Goal: Information Seeking & Learning: Learn about a topic

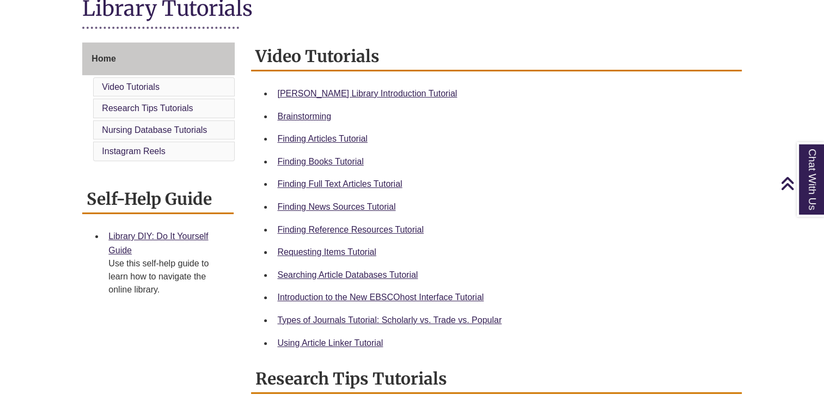
scroll to position [262, 0]
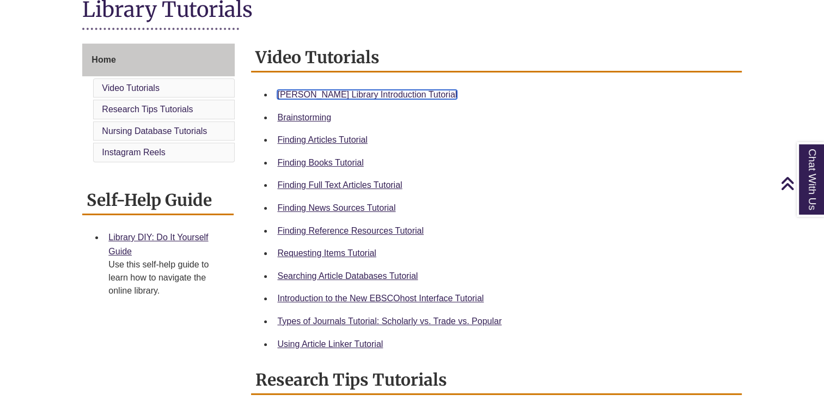
click at [351, 95] on link "Berntsen Library Introduction Tutorial" at bounding box center [367, 94] width 180 height 9
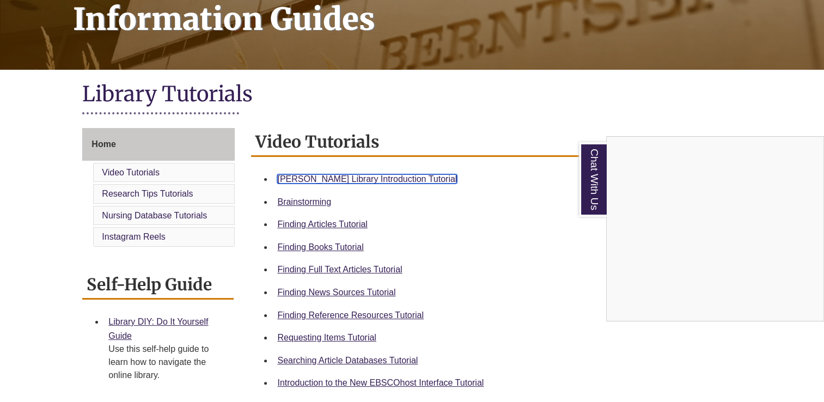
scroll to position [162, 0]
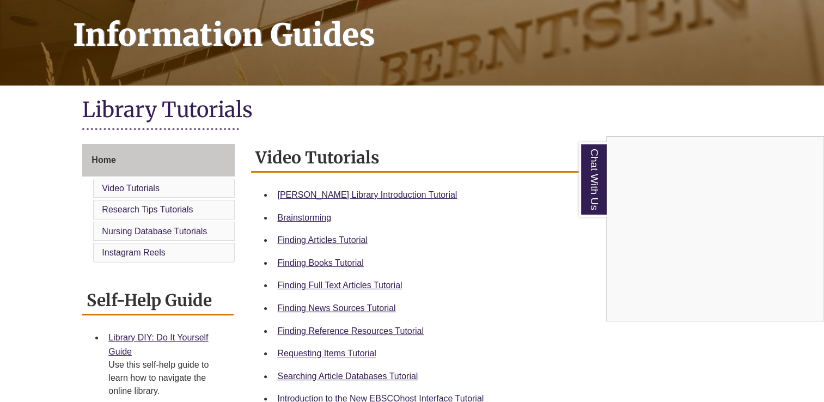
click at [151, 214] on div "Chat With Us" at bounding box center [412, 201] width 824 height 402
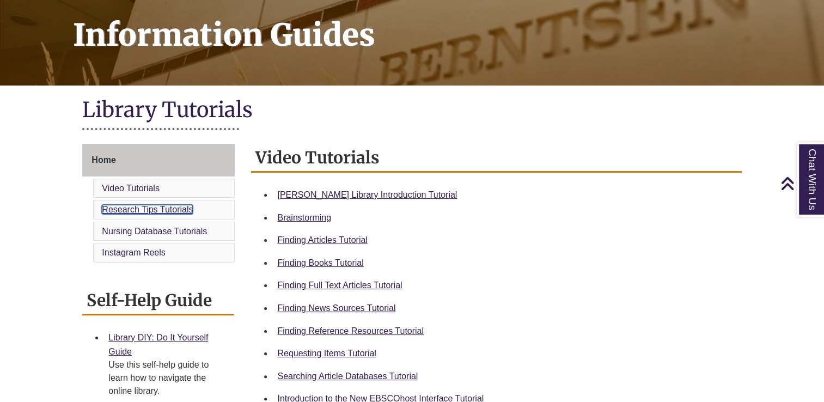
click at [151, 212] on link "Research Tips Tutorials" at bounding box center [147, 209] width 91 height 9
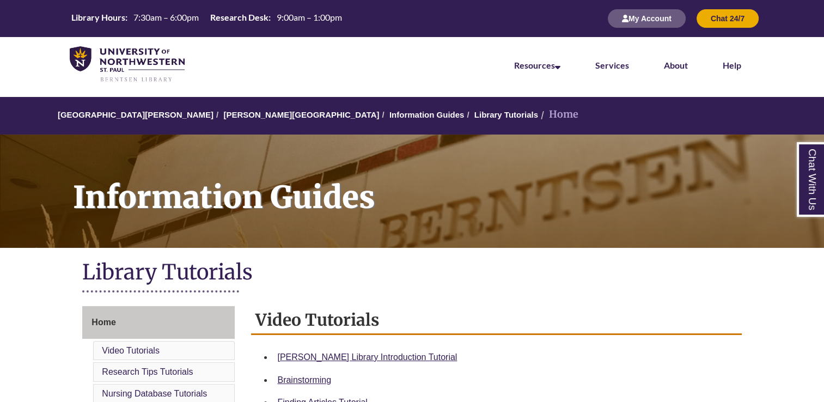
scroll to position [162, 0]
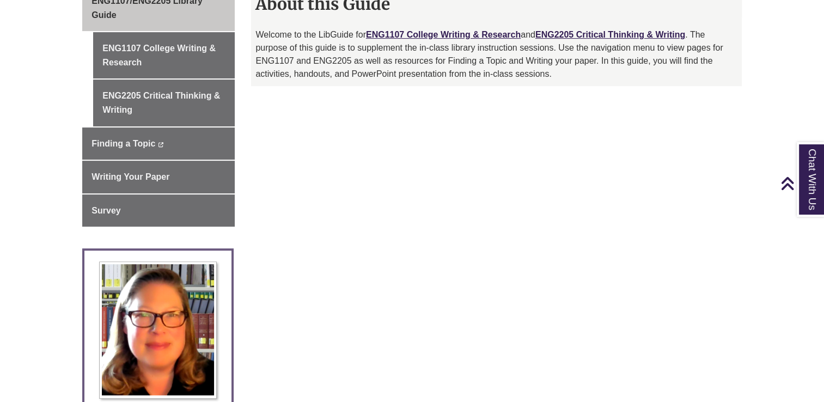
scroll to position [316, 0]
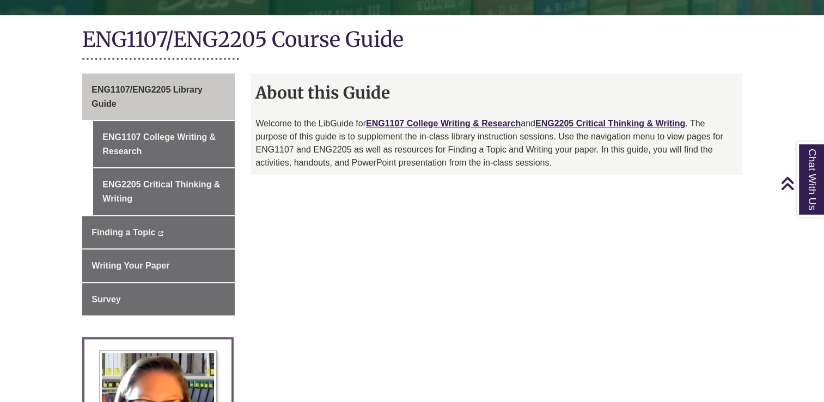
scroll to position [237, 0]
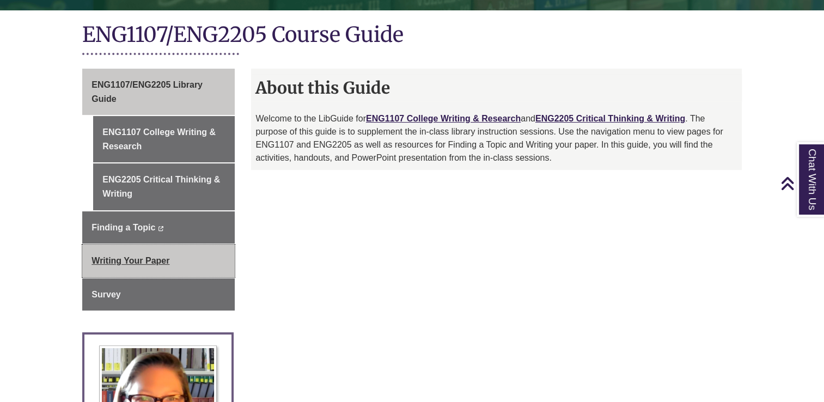
click at [142, 258] on span "Writing Your Paper" at bounding box center [130, 260] width 78 height 9
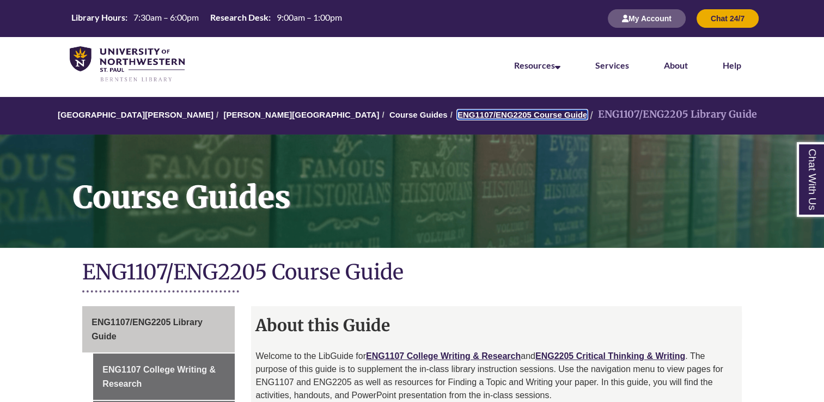
click at [457, 116] on link "ENG1107/ENG2205 Course Guide" at bounding box center [522, 114] width 130 height 9
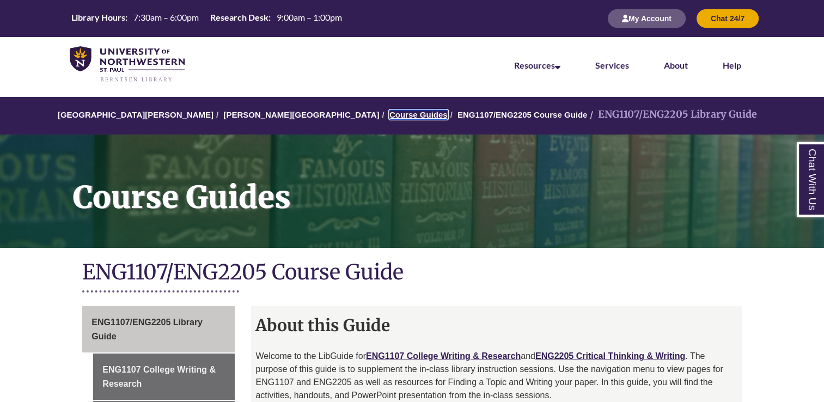
click at [389, 117] on link "Course Guides" at bounding box center [418, 114] width 58 height 9
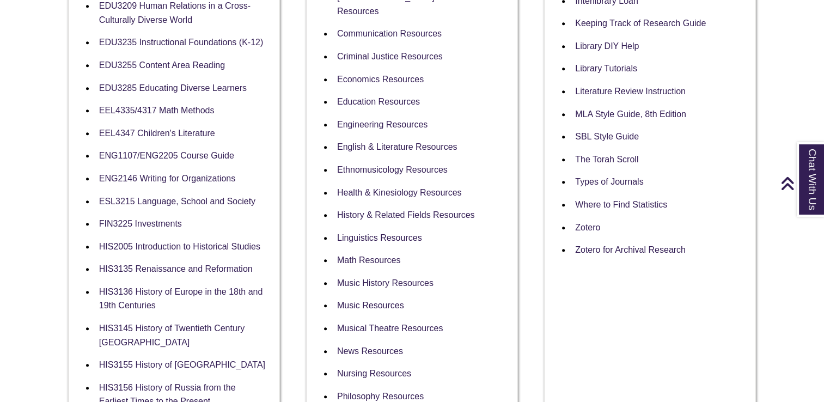
scroll to position [519, 0]
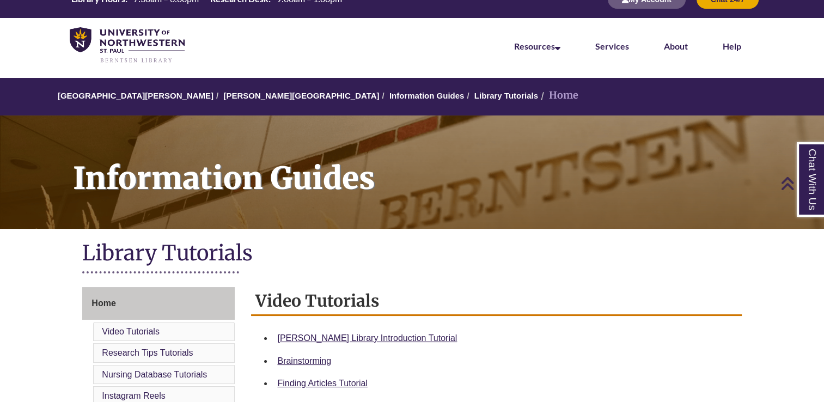
scroll to position [15, 0]
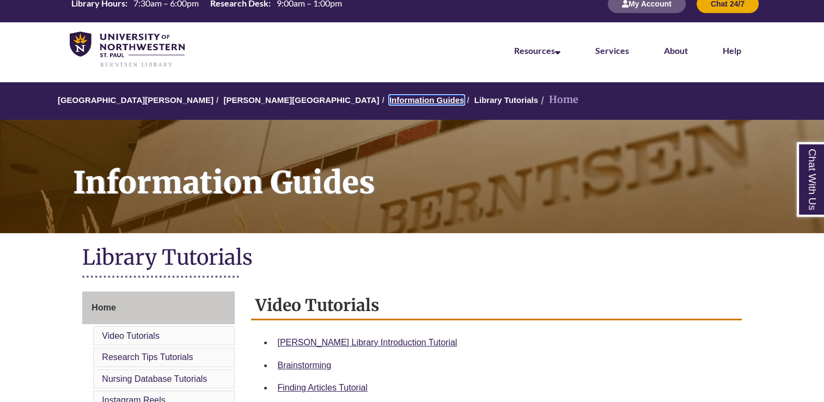
click at [389, 97] on link "Information Guides" at bounding box center [426, 99] width 75 height 9
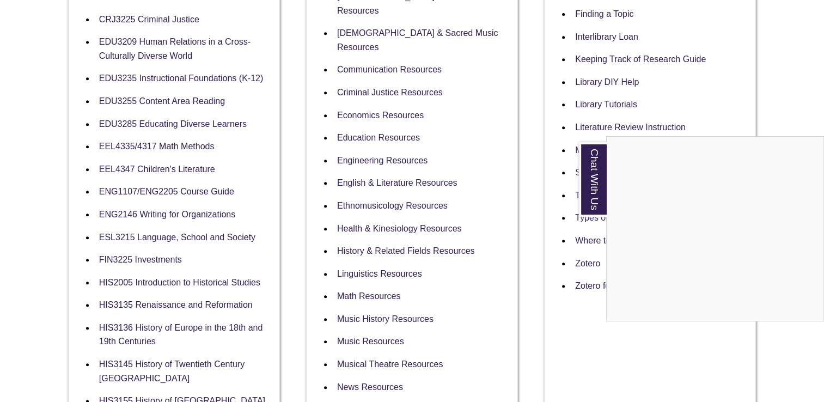
scroll to position [485, 0]
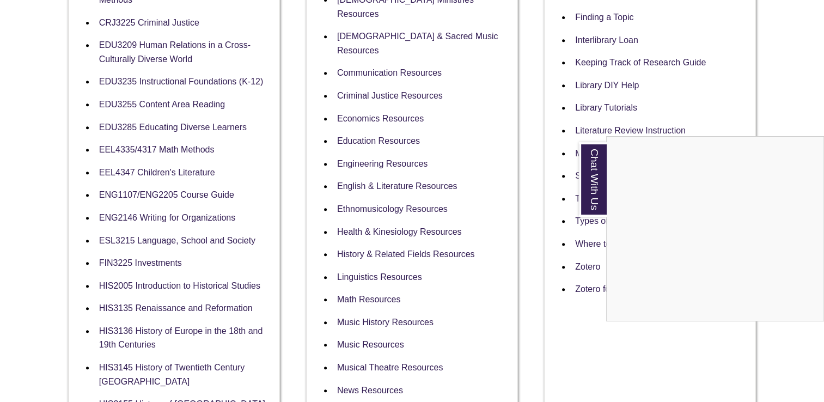
click at [356, 117] on div "Chat With Us" at bounding box center [412, 201] width 824 height 402
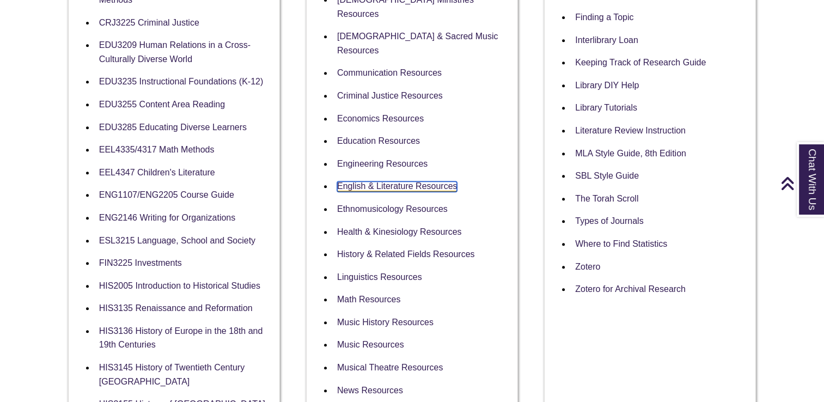
click at [356, 181] on link "English & Literature Resources" at bounding box center [397, 186] width 120 height 10
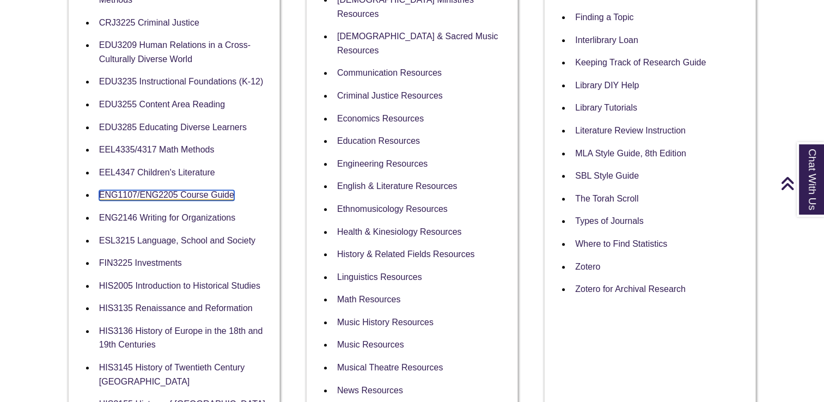
click at [155, 193] on link "ENG1107/ENG2205 Course Guide" at bounding box center [166, 195] width 135 height 10
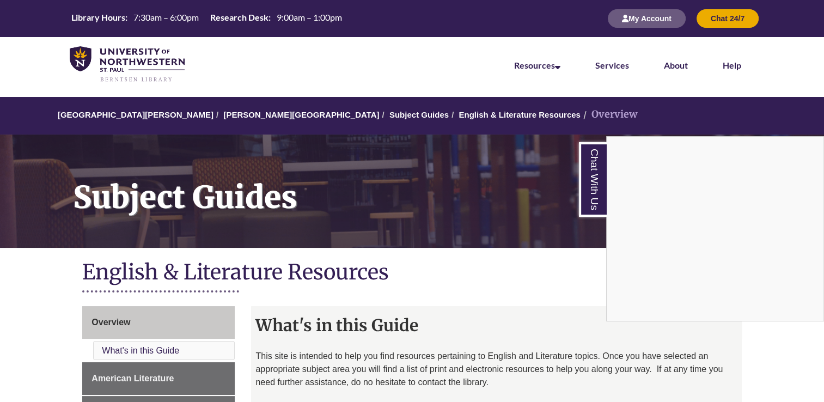
click at [396, 112] on div "Chat With Us" at bounding box center [412, 201] width 824 height 402
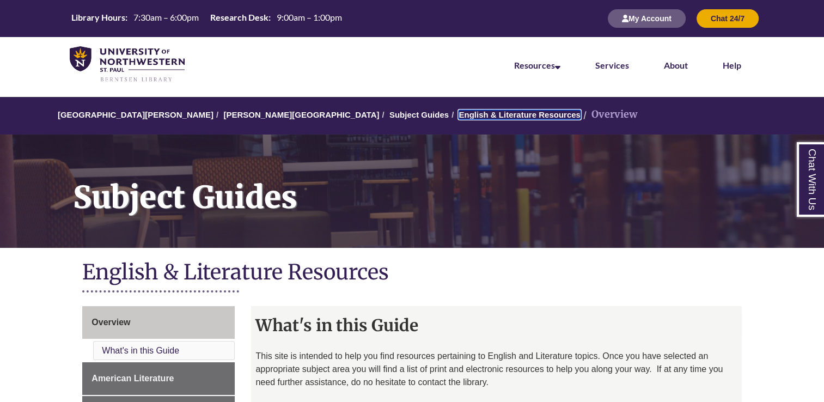
click at [458, 112] on link "English & Literature Resources" at bounding box center [518, 114] width 121 height 9
click at [458, 117] on link "English & Literature Resources" at bounding box center [518, 114] width 121 height 9
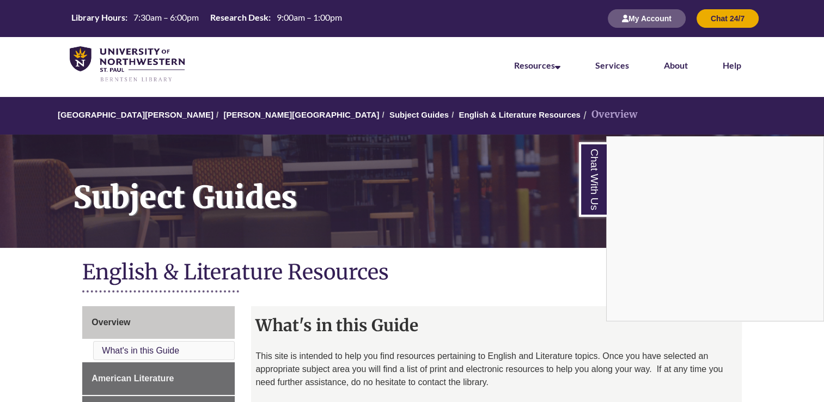
click at [390, 114] on div "Chat With Us" at bounding box center [412, 201] width 824 height 402
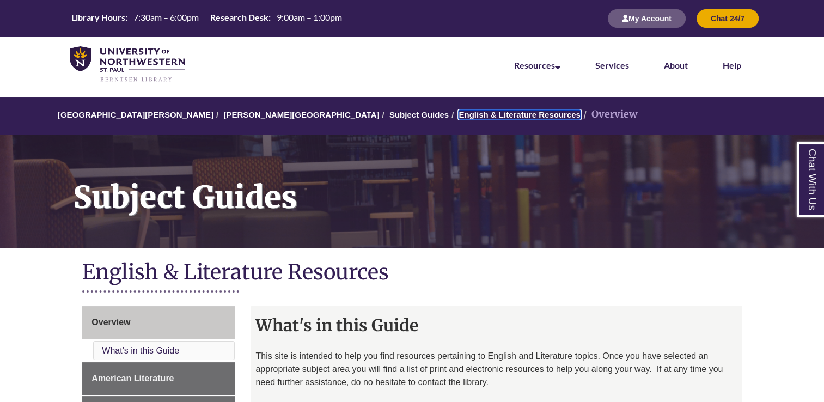
click at [458, 114] on link "English & Literature Resources" at bounding box center [518, 114] width 121 height 9
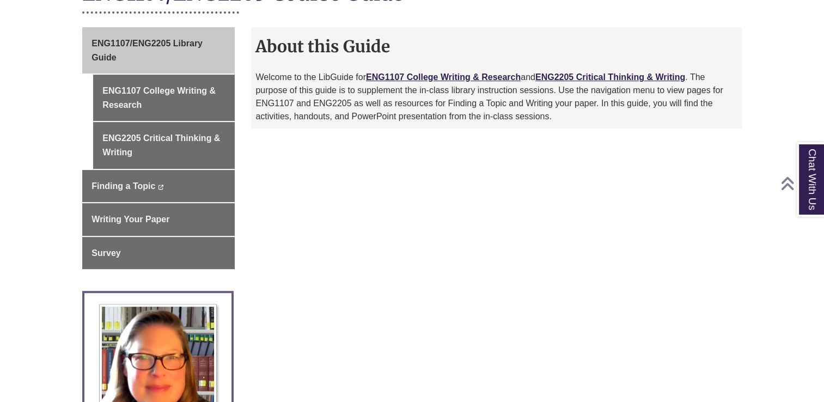
scroll to position [279, 0]
click at [571, 77] on link "ENG2205 Critical Thinking & Writing" at bounding box center [610, 76] width 150 height 9
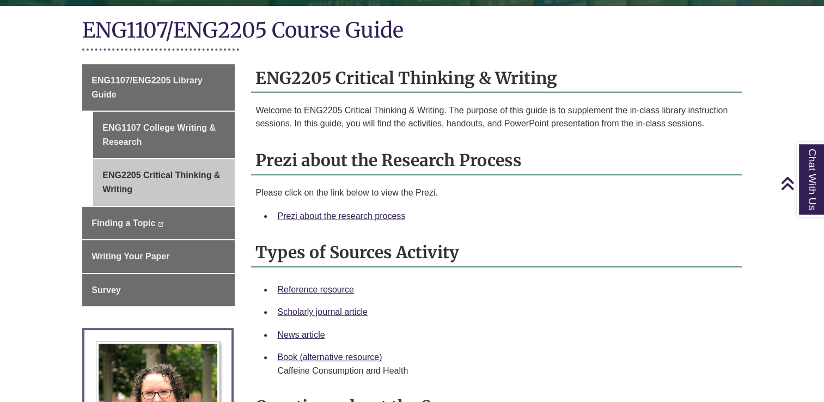
scroll to position [243, 0]
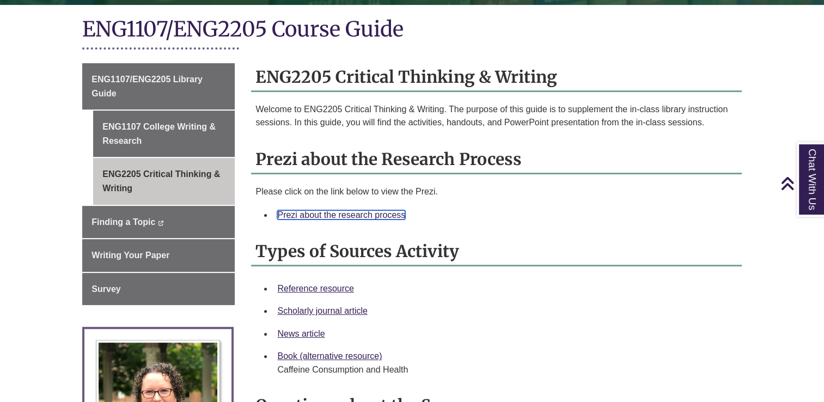
click at [321, 212] on link "Prezi about the research process" at bounding box center [341, 214] width 128 height 9
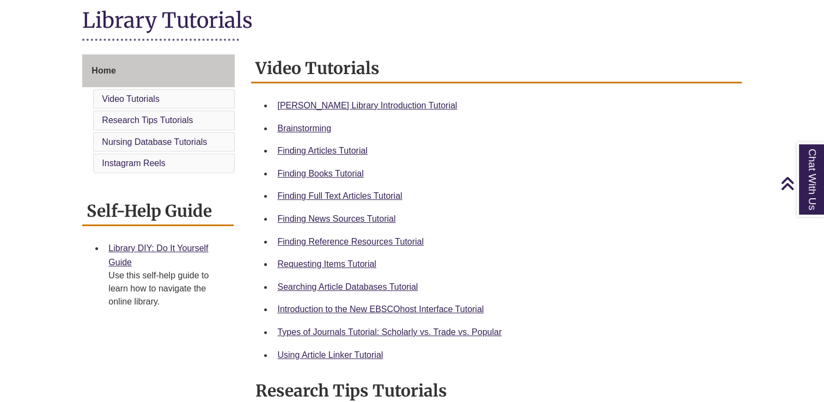
scroll to position [252, 0]
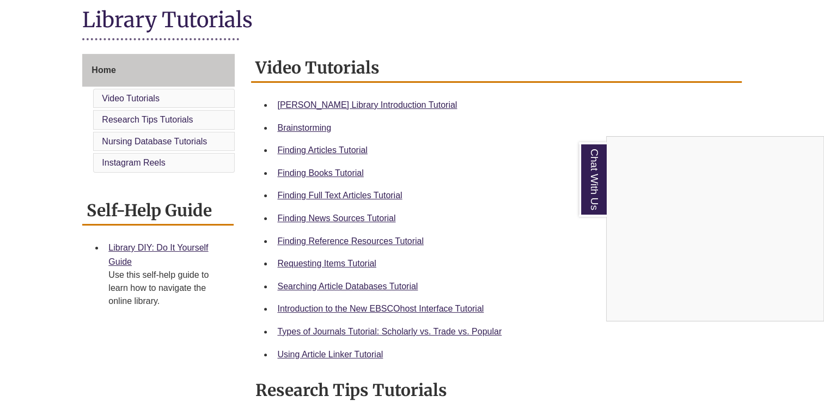
click at [309, 236] on div "Chat With Us" at bounding box center [412, 201] width 824 height 402
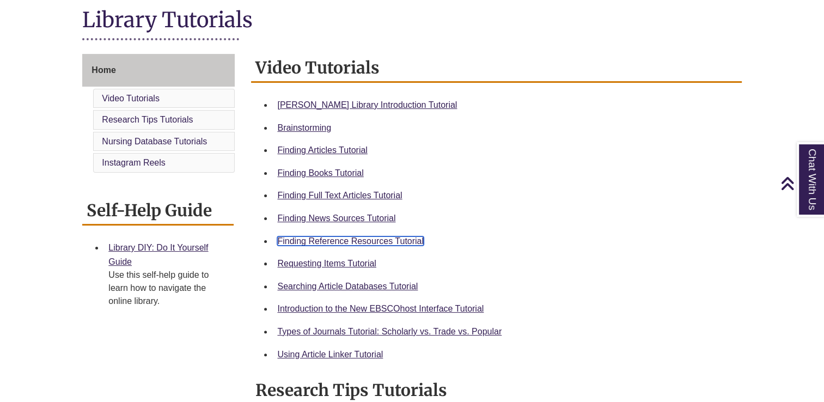
click at [316, 241] on link "Finding Reference Resources Tutorial" at bounding box center [350, 240] width 146 height 9
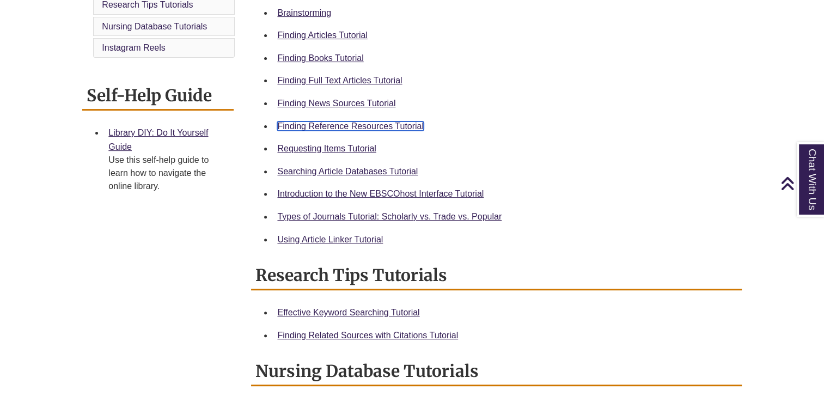
scroll to position [368, 0]
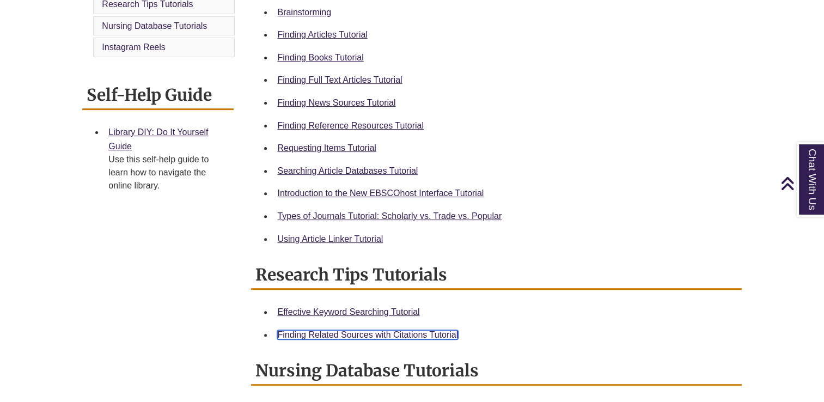
click at [313, 332] on link "Finding Related Sources with Citations Tutorial" at bounding box center [367, 334] width 181 height 9
